Goal: Information Seeking & Learning: Learn about a topic

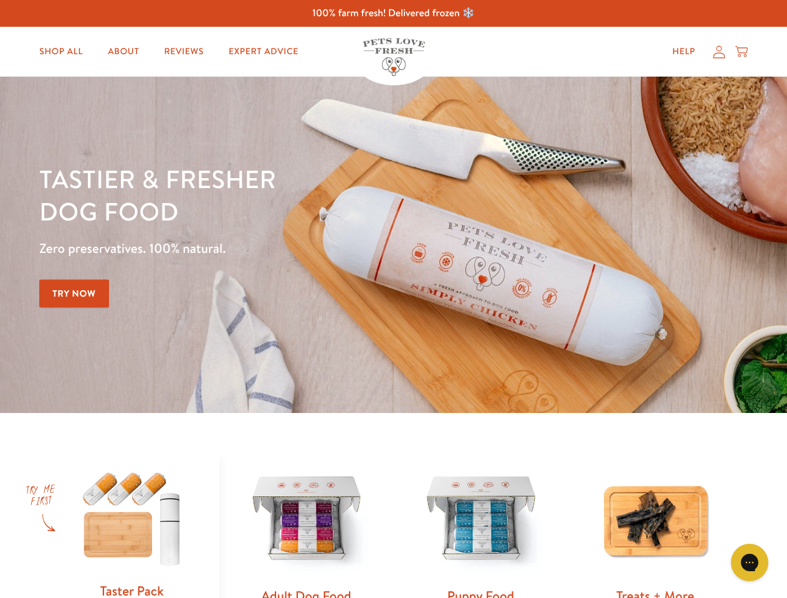
click at [393, 299] on div "Tastier & fresher dog food Zero preservatives. 100% natural. Try Now" at bounding box center [275, 245] width 472 height 165
click at [750, 563] on icon "Gorgias live chat" at bounding box center [750, 563] width 12 height 12
